Goal: Transaction & Acquisition: Purchase product/service

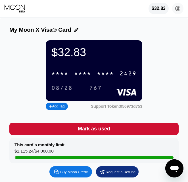
drag, startPoint x: 58, startPoint y: 136, endPoint x: 71, endPoint y: 162, distance: 29.1
click at [73, 172] on div "Buy Moon Credit" at bounding box center [70, 171] width 43 height 11
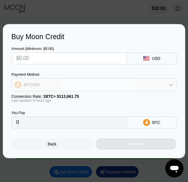
click at [49, 85] on div "BITCOIN" at bounding box center [94, 84] width 165 height 11
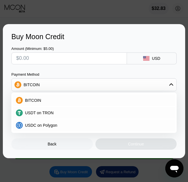
click at [49, 60] on input "text" at bounding box center [69, 58] width 106 height 11
click at [40, 107] on div "USDT on TRON" at bounding box center [94, 112] width 162 height 11
type input "0.00"
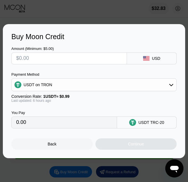
click at [45, 54] on input "text" at bounding box center [69, 58] width 106 height 11
type input "$1"
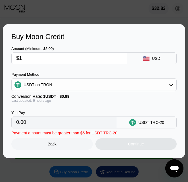
type input "1.01"
type input "$10"
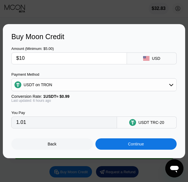
type input "10.10"
type input "$101"
type input "102.02"
type input "$10"
type input "10.10"
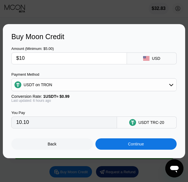
type input "$100"
type input "101.01"
type input "$100"
click at [144, 150] on div "Continue" at bounding box center [135, 143] width 81 height 11
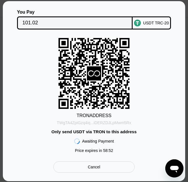
click at [106, 123] on div "TWgTA4ZpiGzq4iq...iDERZDJLpMwm5Rx" at bounding box center [94, 123] width 74 height 5
click at [36, 100] on div "TRON ADDRESS TWgTA4ZpiGzq4iq...iDERZDJLpMwm5Rx Only send USDT via TRON to this …" at bounding box center [93, 97] width 165 height 118
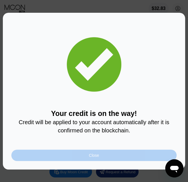
click at [130, 152] on div "Close" at bounding box center [93, 155] width 165 height 11
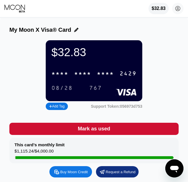
scroll to position [1, 0]
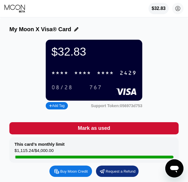
click at [162, 88] on div "$32.83 * * * * * * * * * * * * 2429 08/28 767 Add Tag Support Token: 056973d753" at bounding box center [93, 75] width 169 height 71
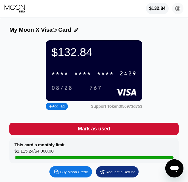
click at [75, 77] on div "* * * *" at bounding box center [82, 74] width 17 height 7
drag, startPoint x: 21, startPoint y: 89, endPoint x: 43, endPoint y: 90, distance: 22.2
click at [21, 89] on div "$132.84 4513 6500 2413 2429 08/28 767 Add Tag Support Token: 056973d753" at bounding box center [93, 75] width 169 height 71
click at [176, 57] on div "$132.84 4513 6500 2413 2429 08/28 767 Add Tag Support Token: 056973d753" at bounding box center [93, 75] width 169 height 71
drag, startPoint x: 165, startPoint y: 52, endPoint x: 180, endPoint y: 56, distance: 16.2
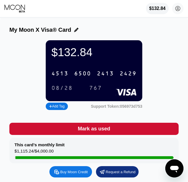
click at [165, 52] on div "$132.84 4513 6500 2413 2429 08/28 767 Add Tag Support Token: 056973d753" at bounding box center [93, 75] width 169 height 71
click at [176, 47] on div "$132.84 4513 6500 2413 2429 08/28 767 Add Tag Support Token: 056973d753" at bounding box center [93, 75] width 169 height 71
click at [170, 54] on div "$132.84 4513 6500 2413 2429 08/28 767 Add Tag Support Token: 056973d753" at bounding box center [93, 75] width 169 height 71
click at [171, 43] on div "$132.84 4513 6500 2413 2429 08/28 767 Add Tag Support Token: 056973d753" at bounding box center [93, 75] width 169 height 71
click at [169, 49] on div "$132.84 4513 6500 2413 2429 08/28 767 Add Tag Support Token: 056973d753" at bounding box center [93, 75] width 169 height 71
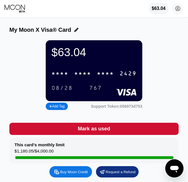
click at [69, 78] on div "* * * * * * * * * * * * 2429" at bounding box center [94, 74] width 92 height 12
